Goal: Task Accomplishment & Management: Manage account settings

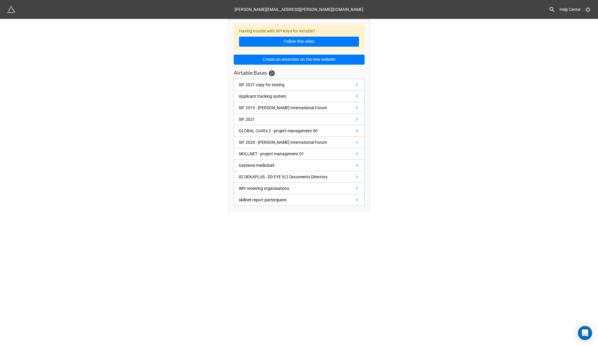
click at [587, 12] on icon at bounding box center [588, 9] width 5 height 5
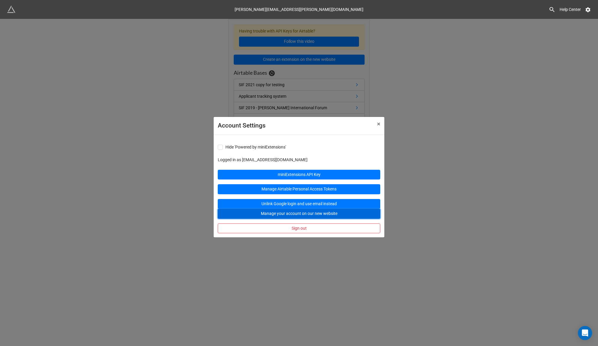
click at [294, 215] on button "Manage your account on our new website" at bounding box center [299, 214] width 163 height 10
click at [319, 213] on button "Manage your account on our new website" at bounding box center [299, 214] width 163 height 10
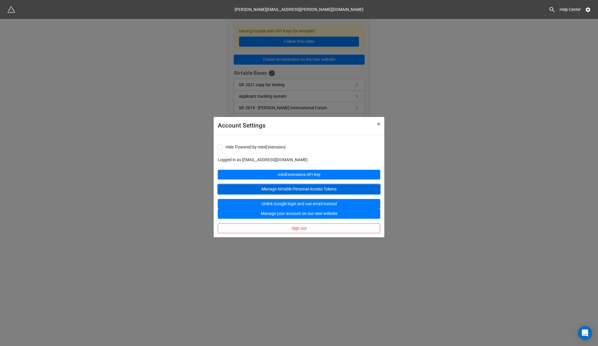
click at [305, 189] on link "Manage Airtable Personal Access Tokens" at bounding box center [299, 189] width 163 height 10
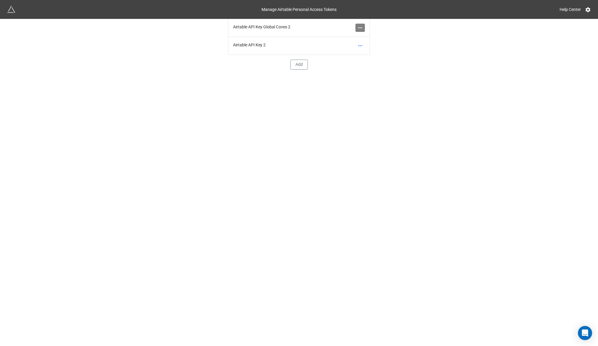
click at [362, 25] on icon at bounding box center [360, 28] width 6 height 6
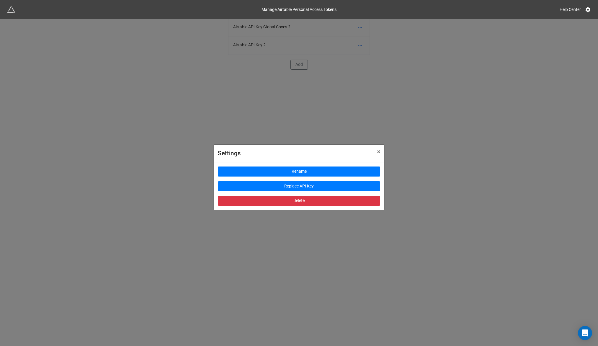
click at [365, 101] on div "Settings × Close Rename Replace API Key Delete" at bounding box center [299, 192] width 598 height 346
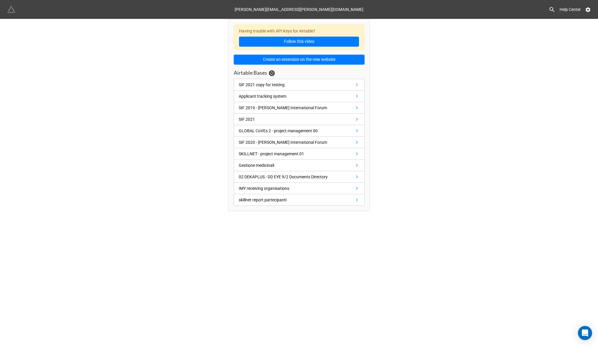
click at [11, 11] on img at bounding box center [11, 9] width 8 height 8
click at [590, 9] on icon at bounding box center [588, 9] width 5 height 5
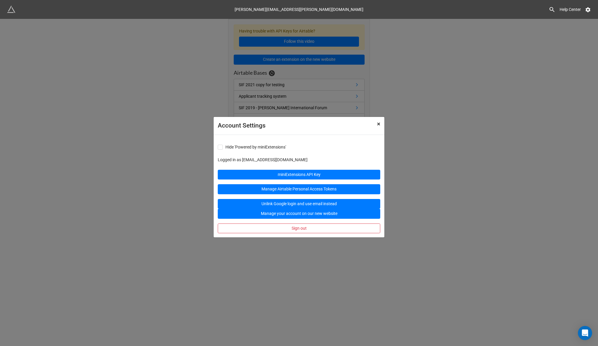
click at [378, 126] on span "×" at bounding box center [378, 124] width 3 height 7
